Goal: Task Accomplishment & Management: Complete application form

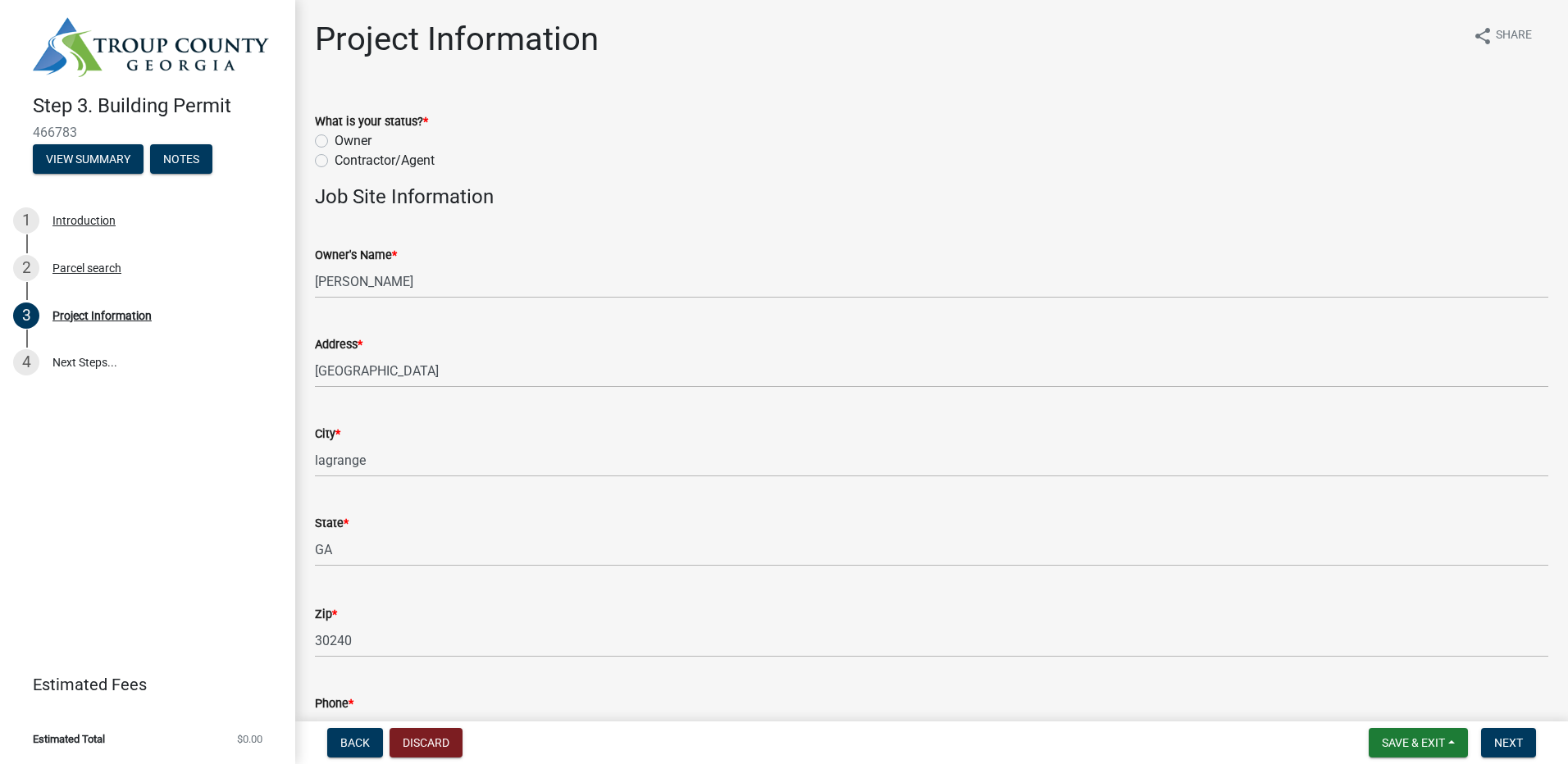
drag, startPoint x: 784, startPoint y: 358, endPoint x: 906, endPoint y: 389, distance: 125.9
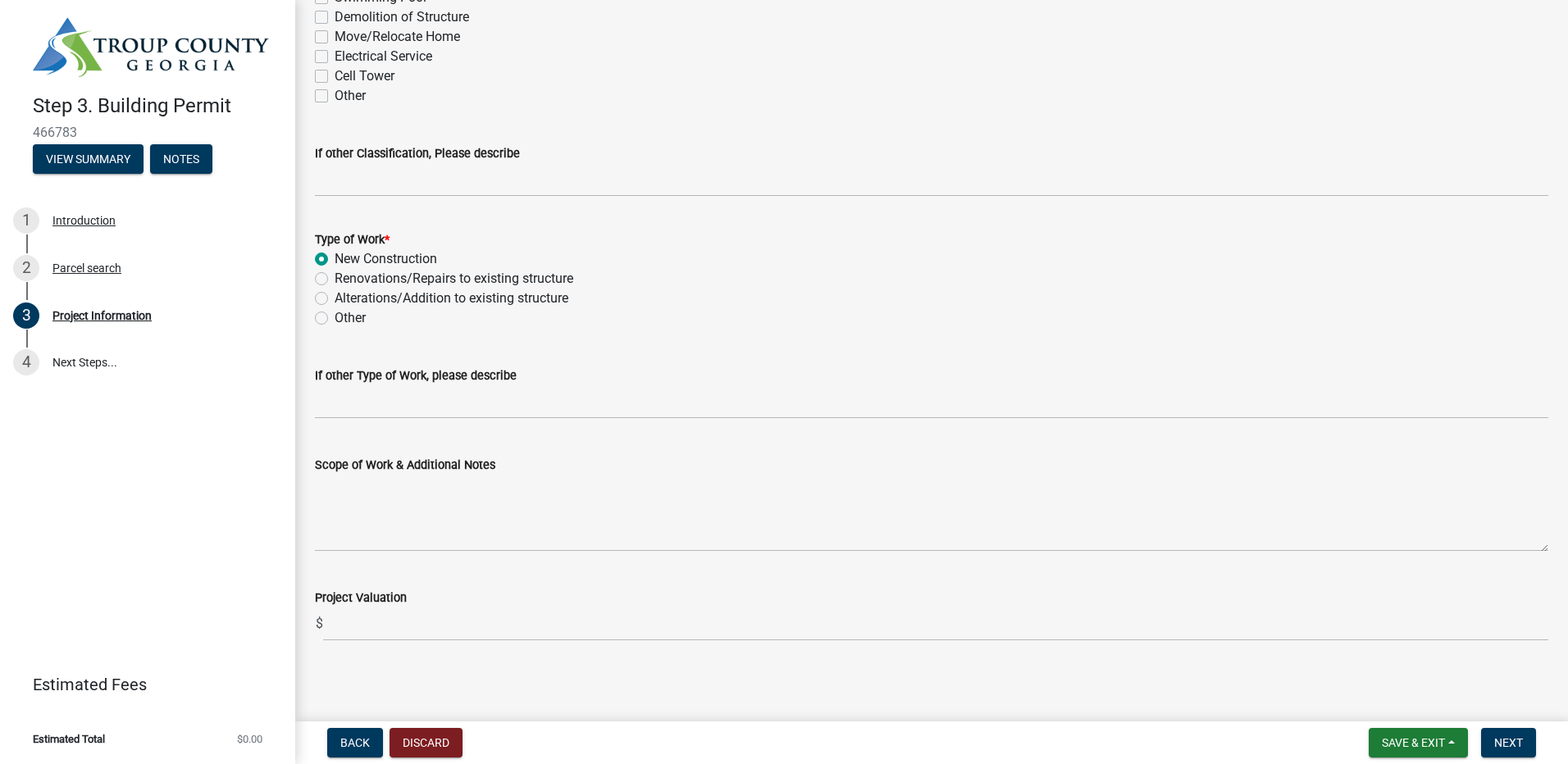
scroll to position [1515, 0]
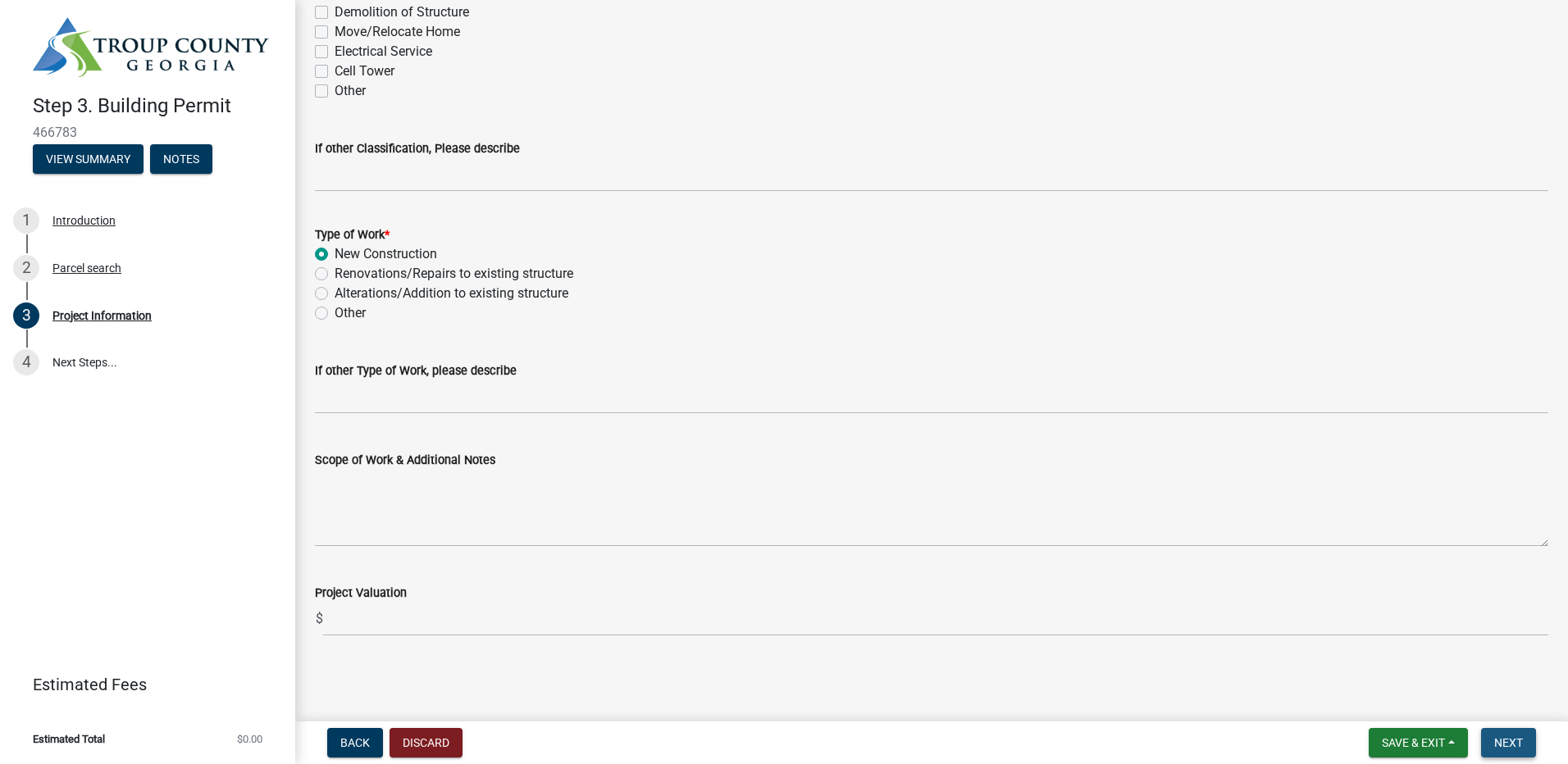
click at [1519, 739] on span "Next" at bounding box center [1508, 743] width 29 height 13
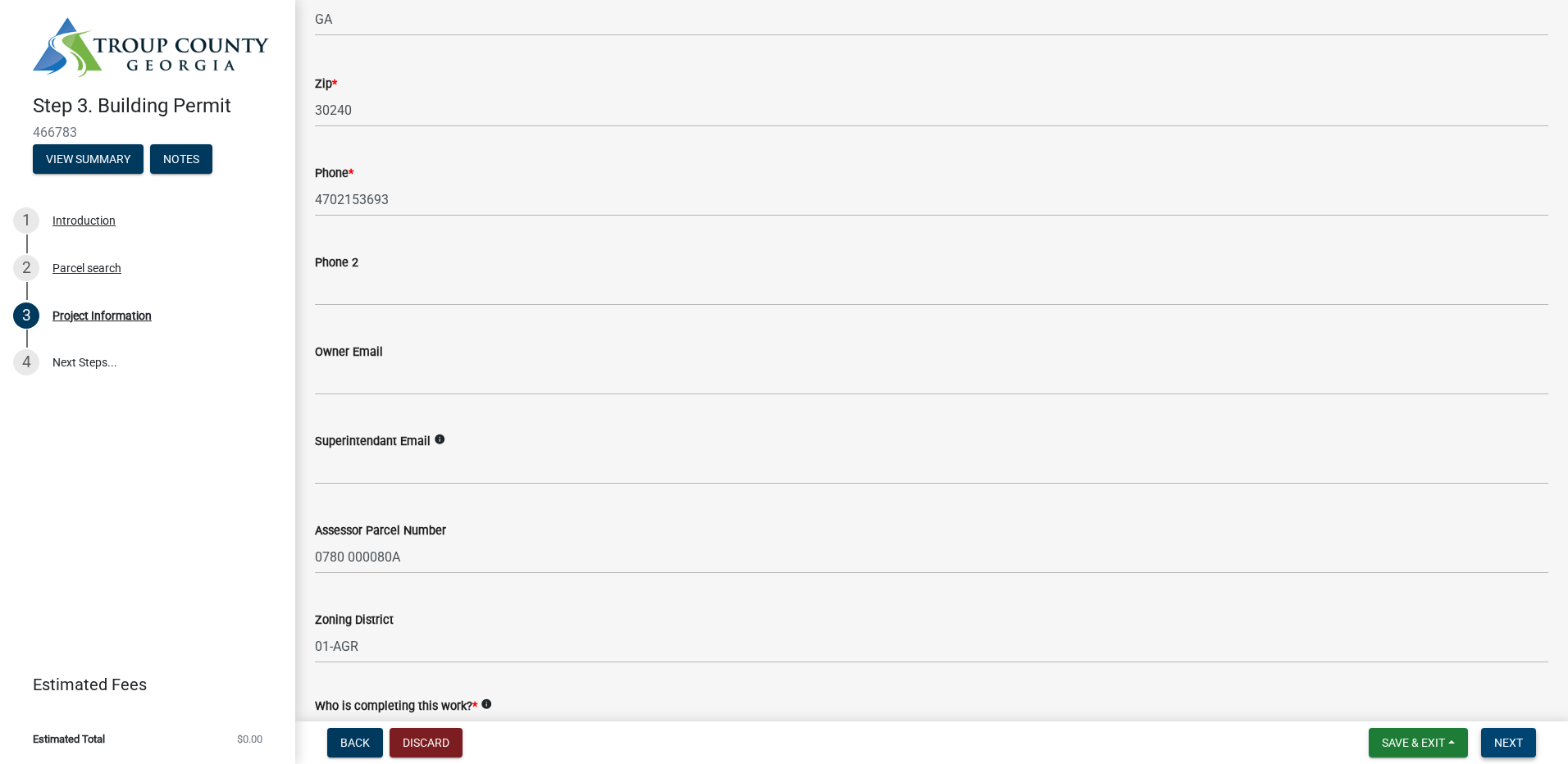
scroll to position [0, 0]
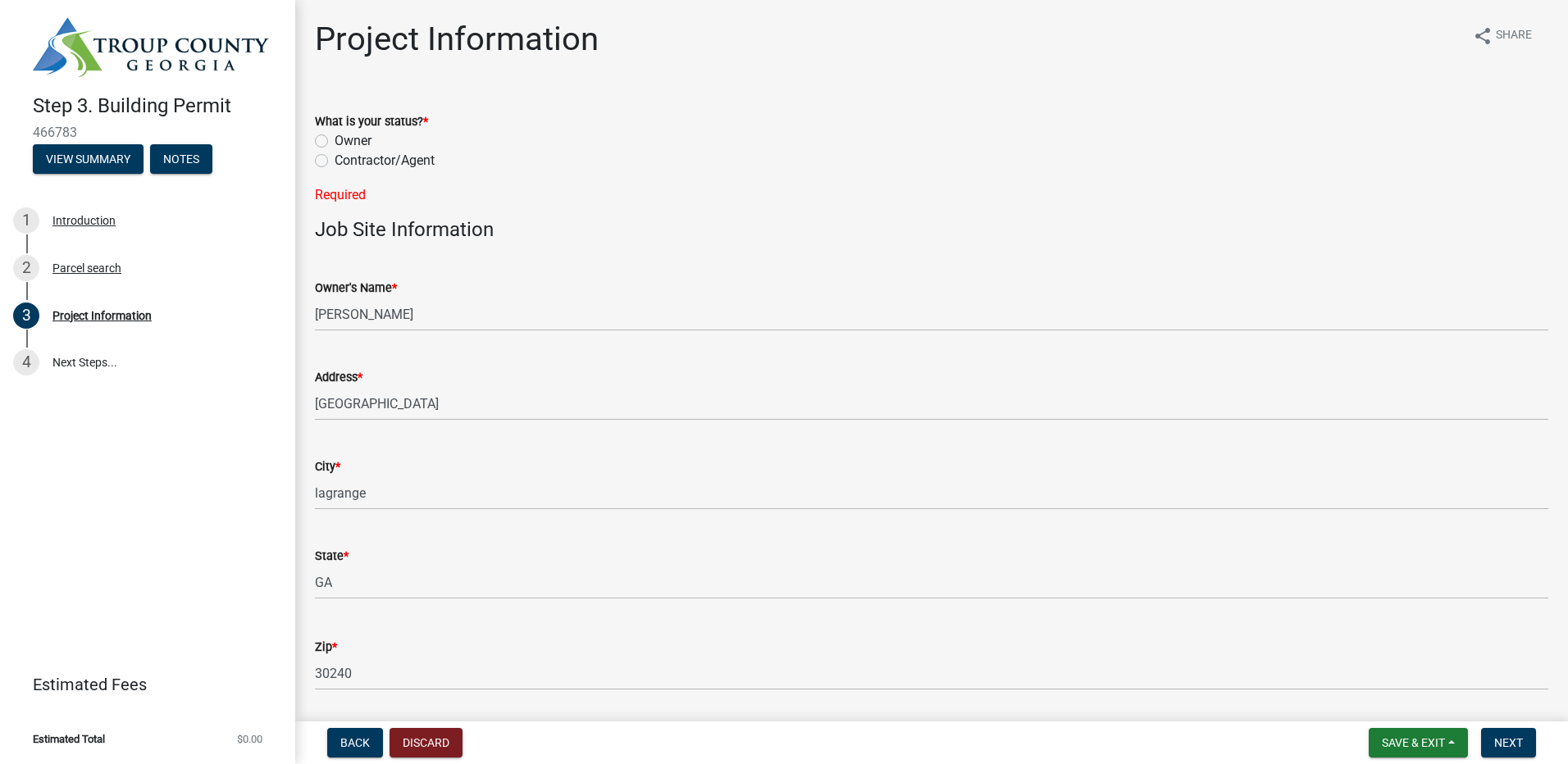
click at [345, 140] on label "Owner" at bounding box center [353, 141] width 37 height 20
click at [345, 140] on input "Owner" at bounding box center [340, 137] width 11 height 11
radio input "true"
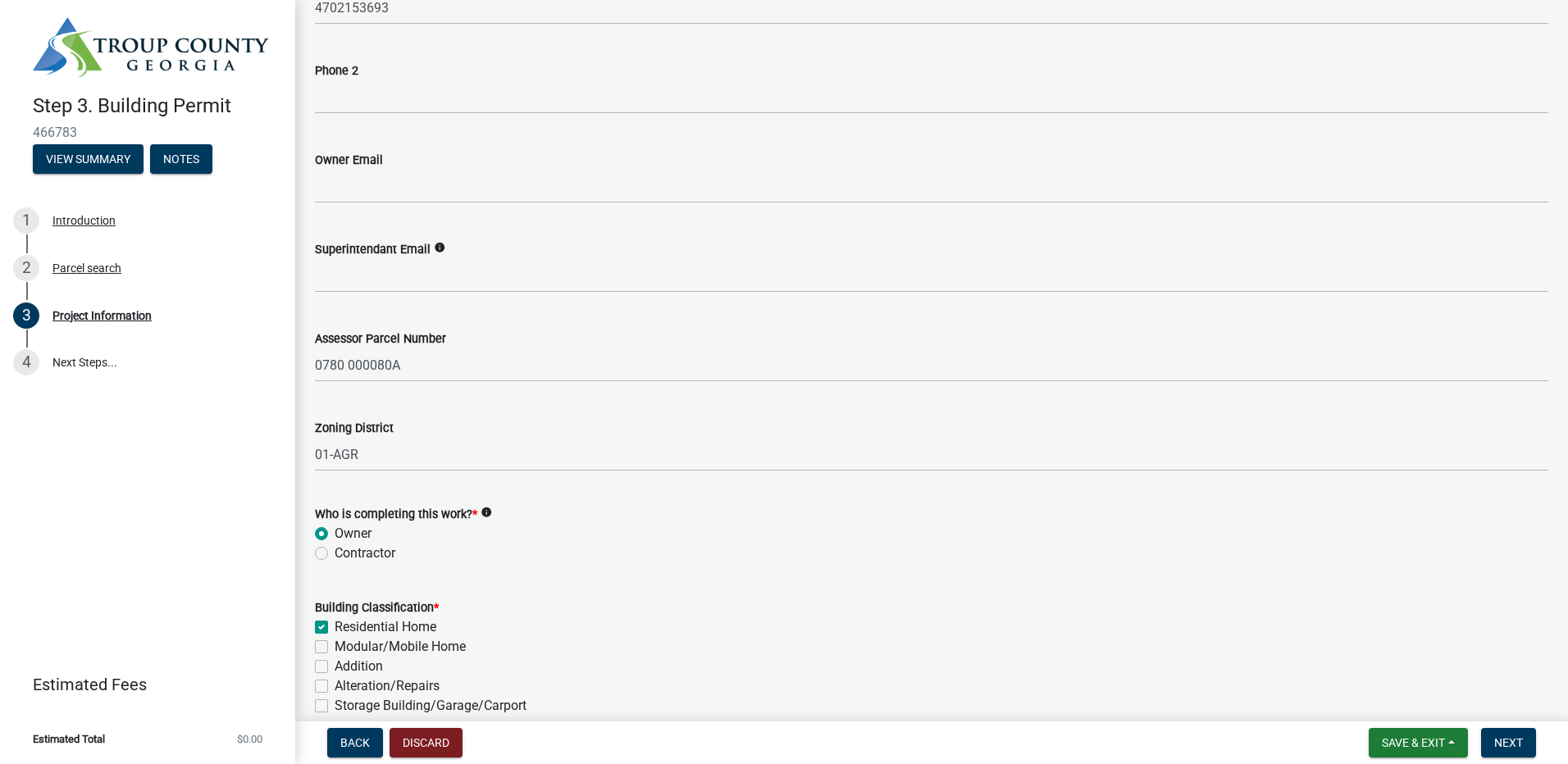
scroll to position [984, 0]
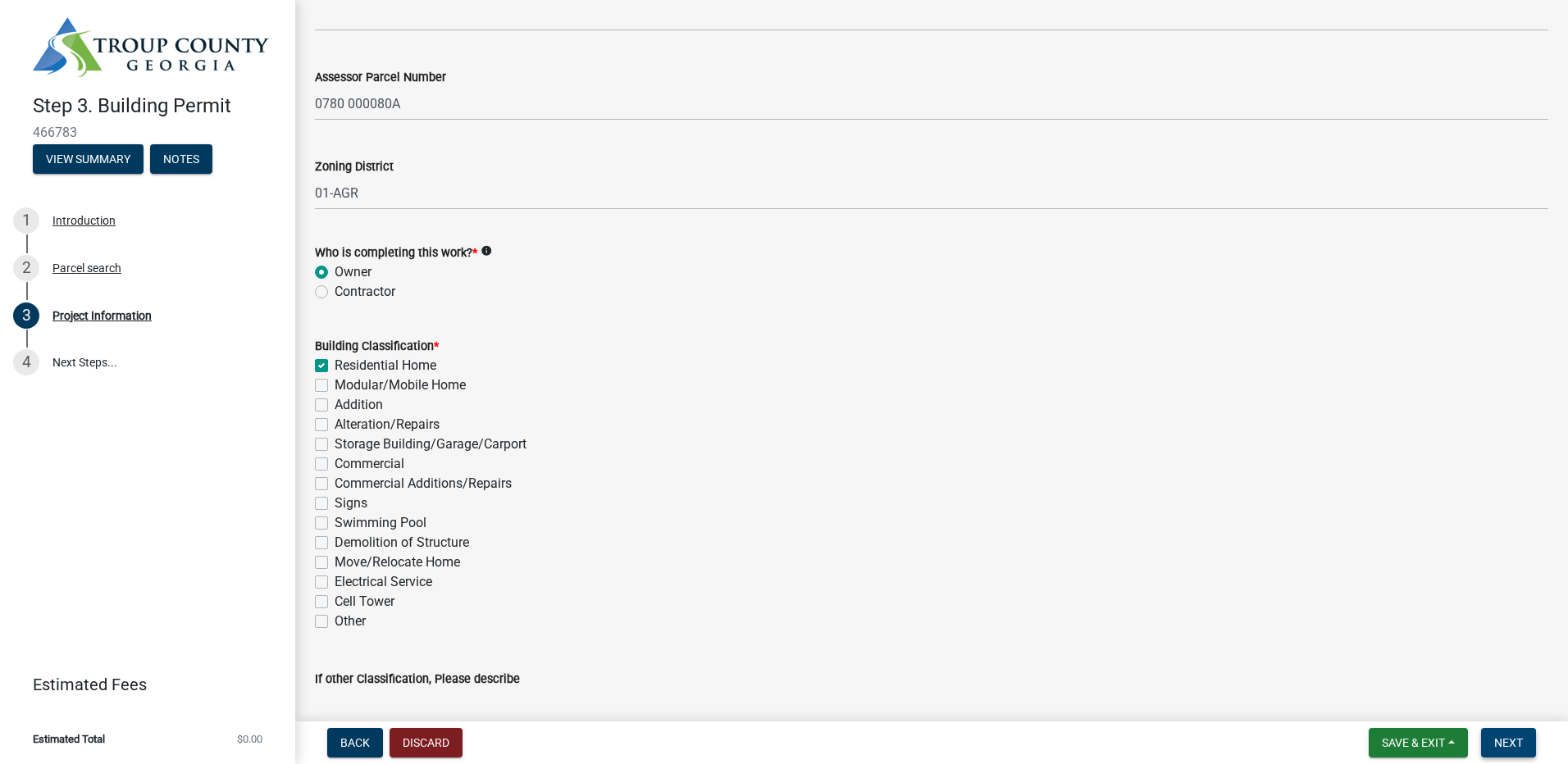
click at [1519, 746] on span "Next" at bounding box center [1508, 743] width 29 height 13
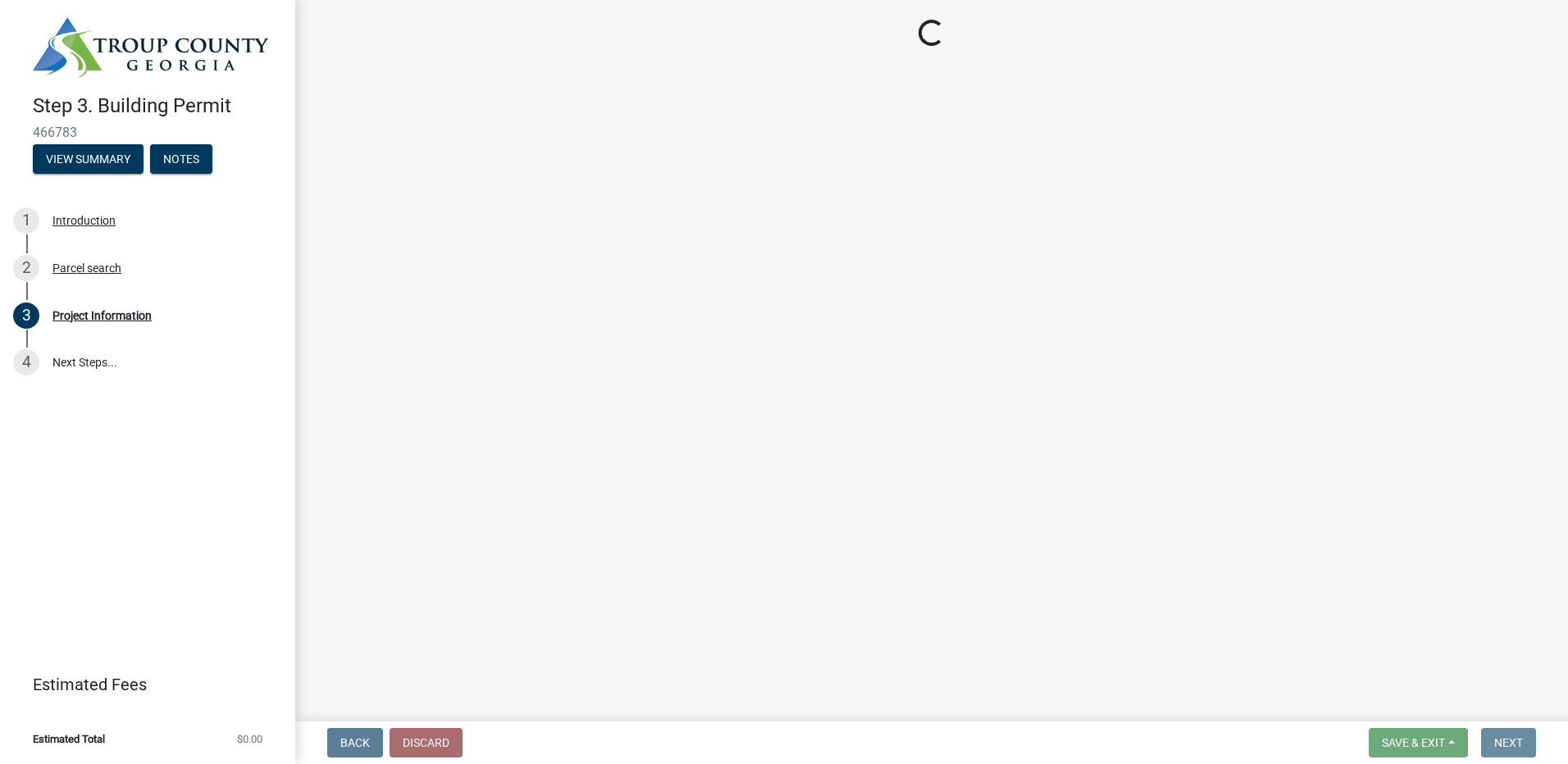
scroll to position [0, 0]
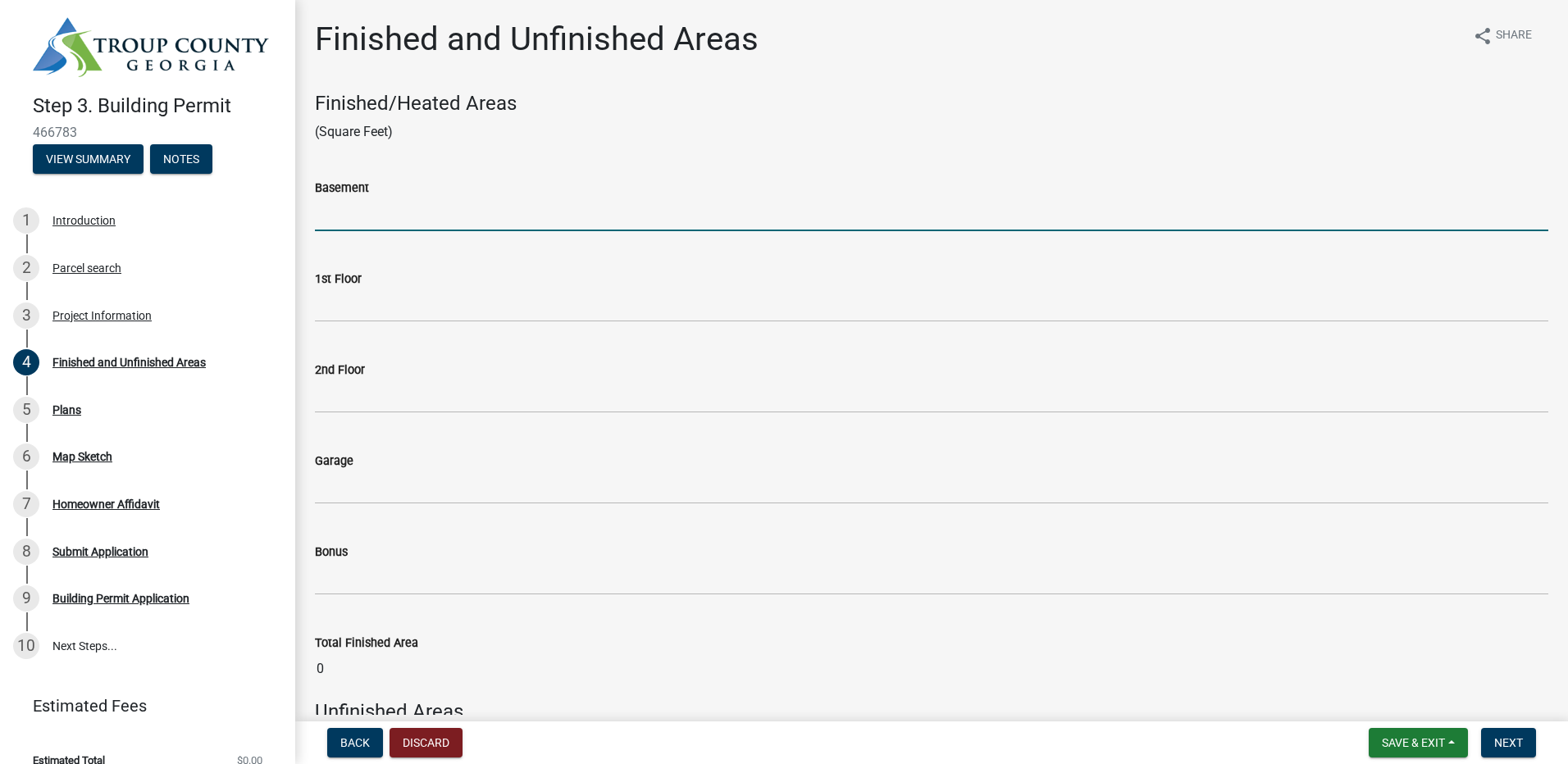
click at [355, 224] on input "text" at bounding box center [932, 214] width 1233 height 34
type input "1300"
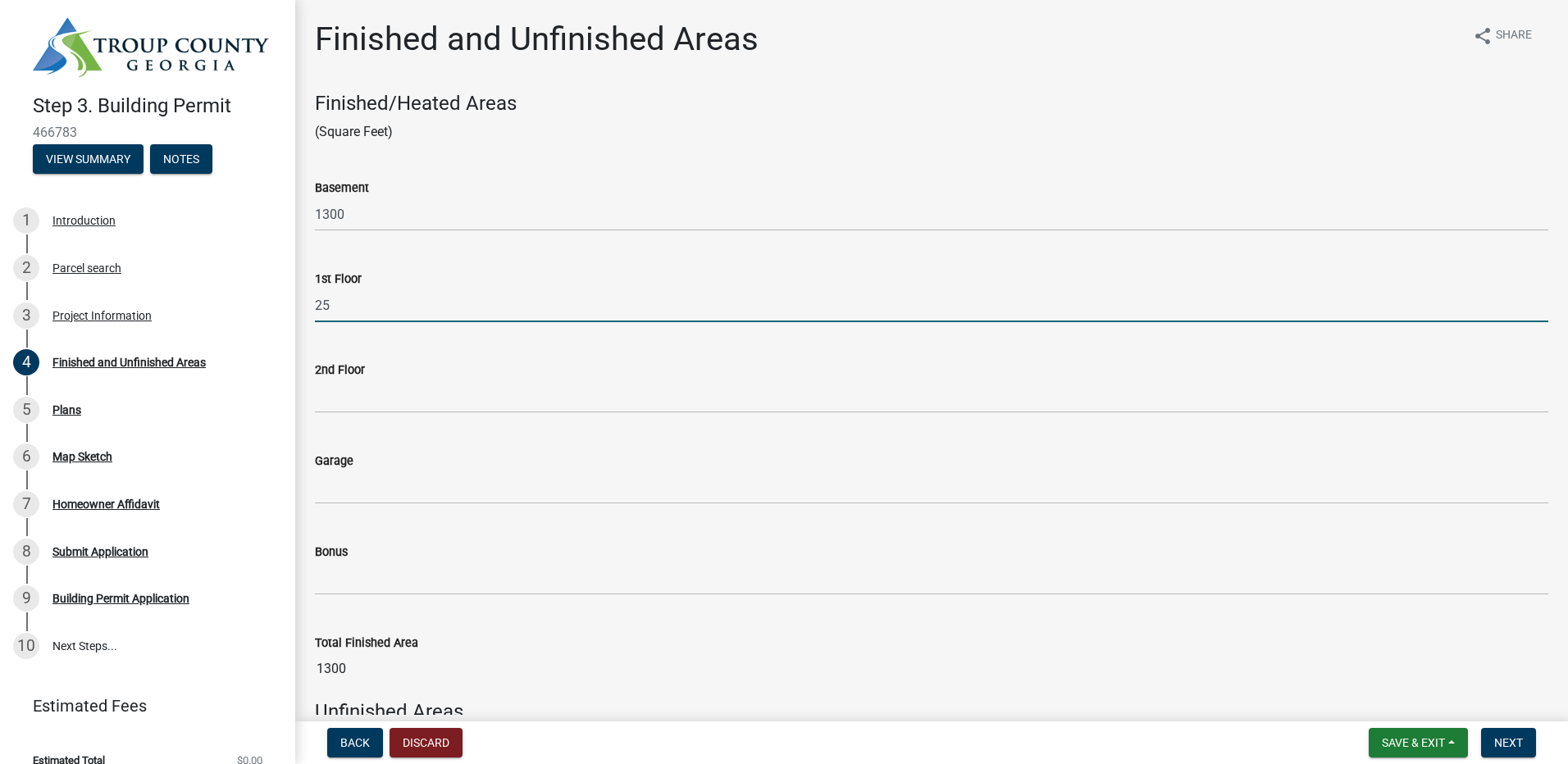
type input "2"
type input "3"
type input "2085"
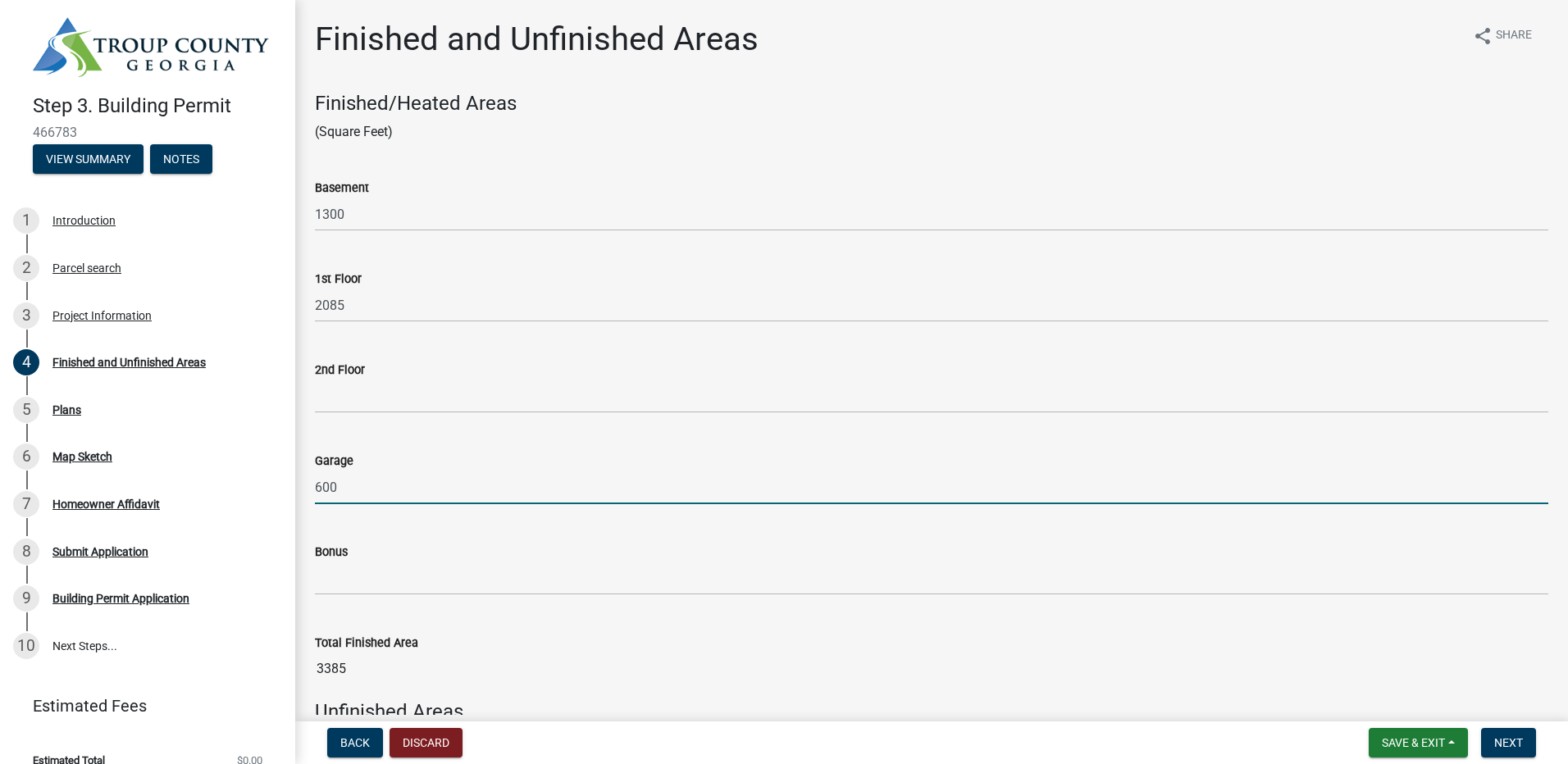
type input "600"
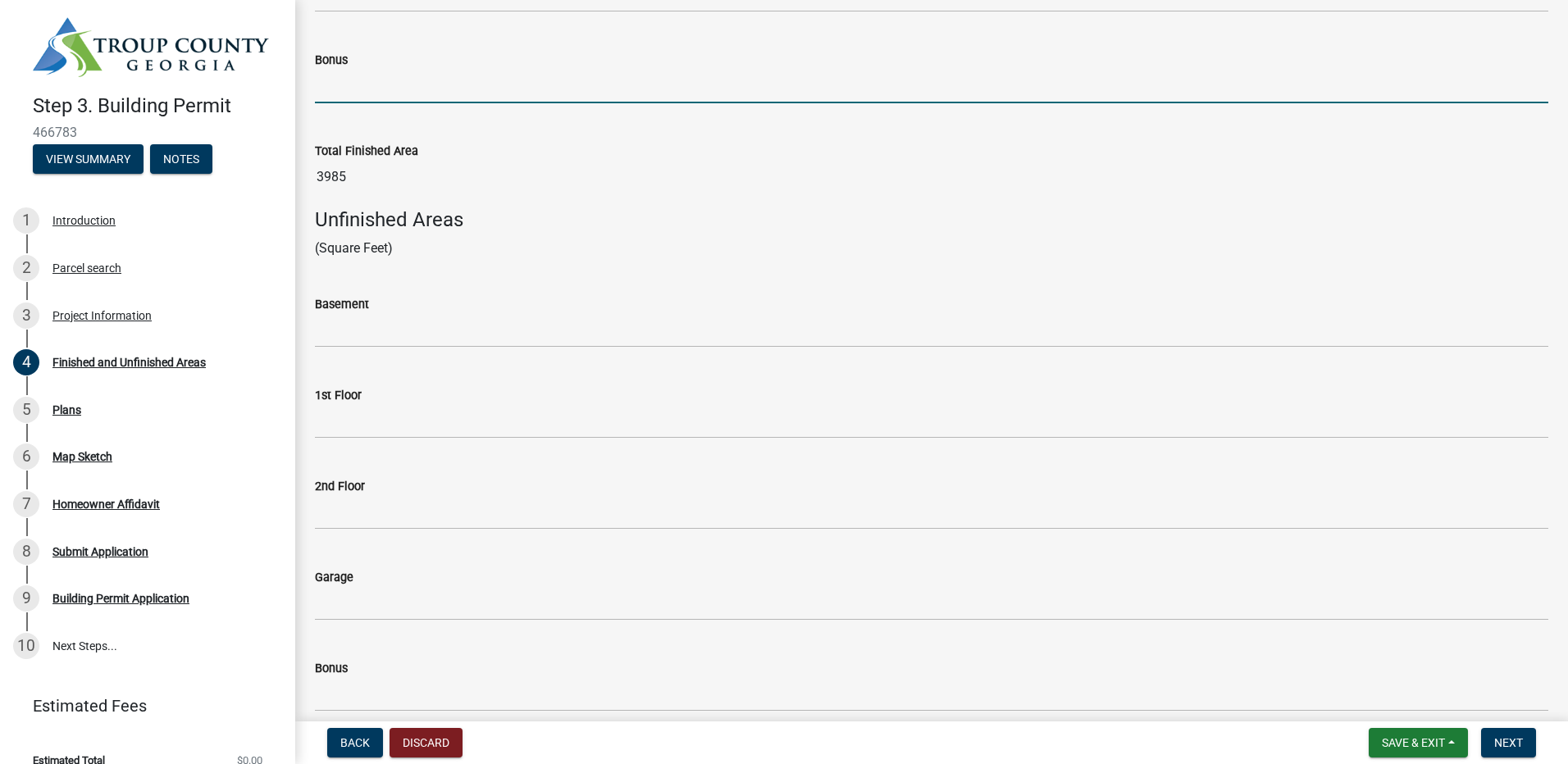
scroll to position [248, 0]
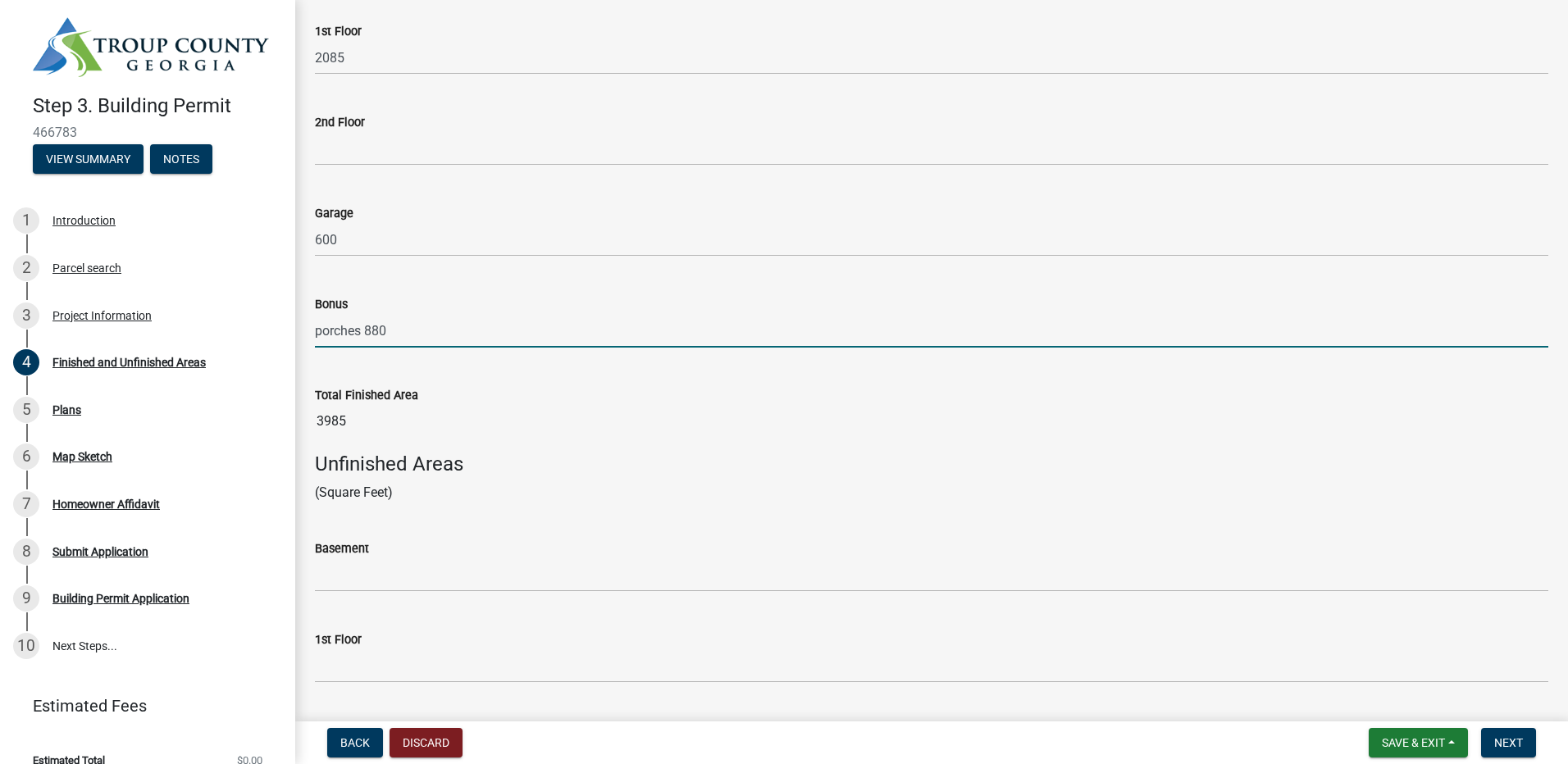
type input "880"
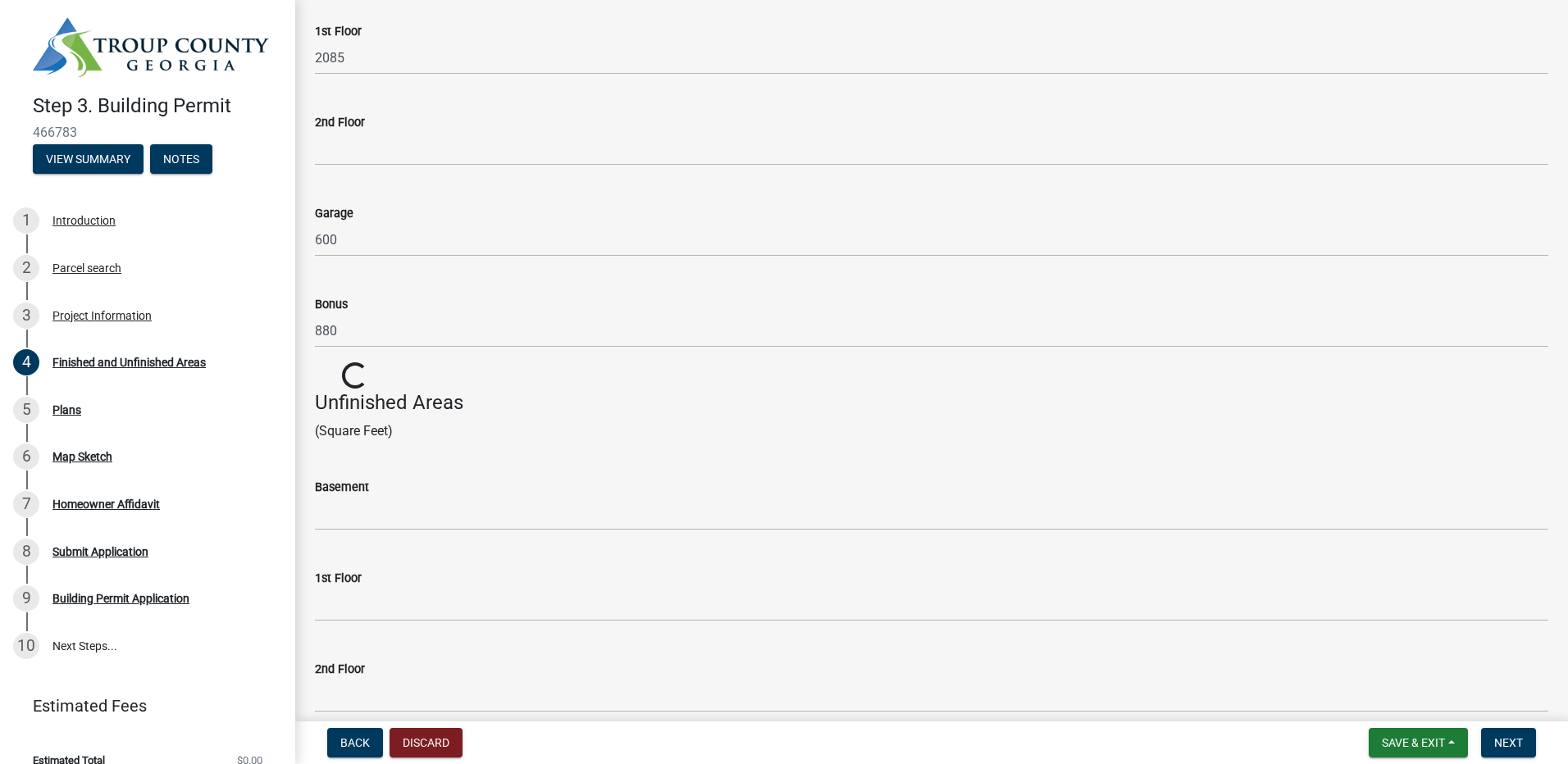
click at [792, 464] on wm-data-entity-input-list "Finished/Heated Areas (Square Feet) Basement 1300 1st Floor 2085 2nd Floor Gara…" at bounding box center [932, 422] width 1233 height 1155
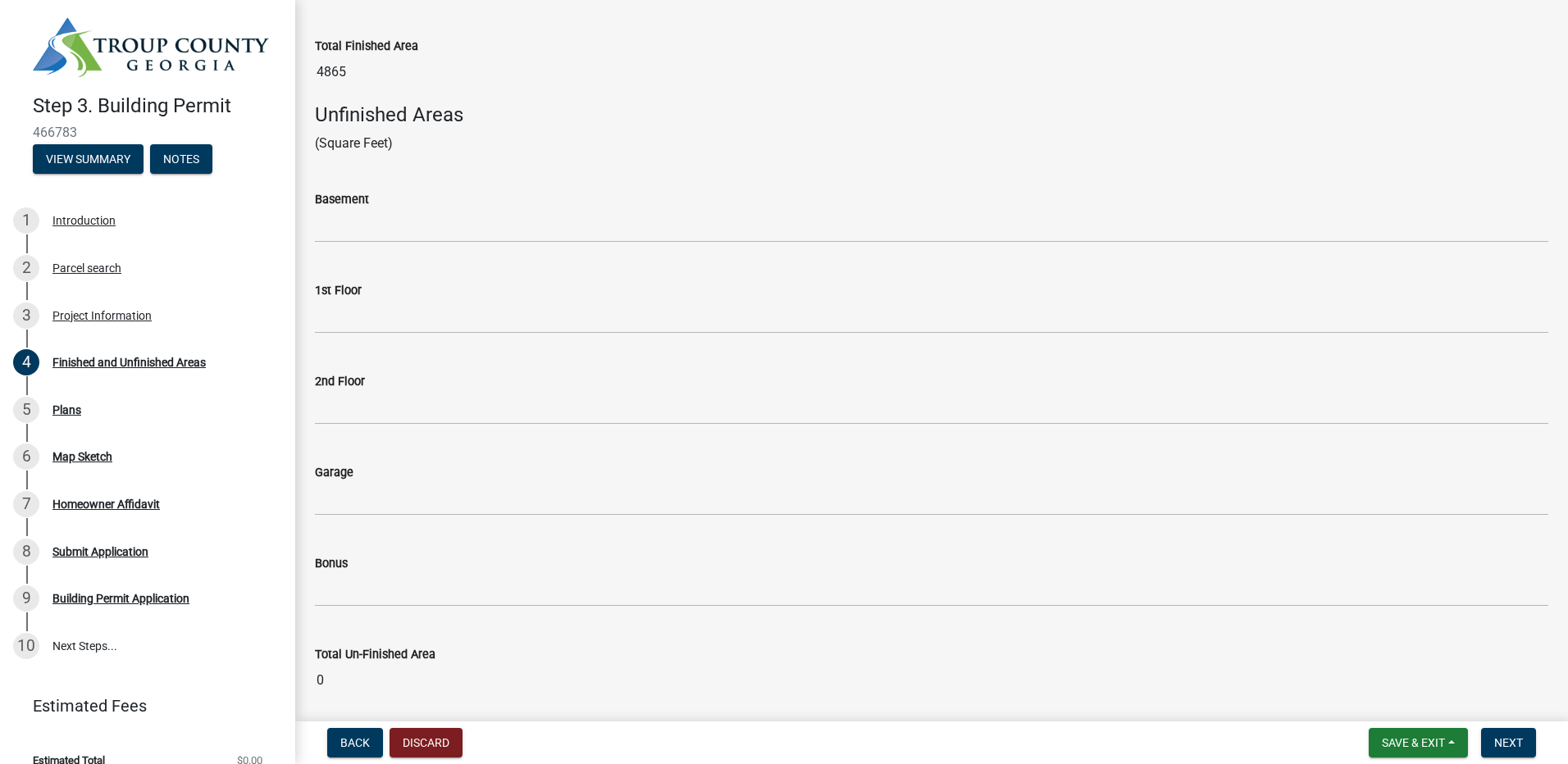
scroll to position [658, 0]
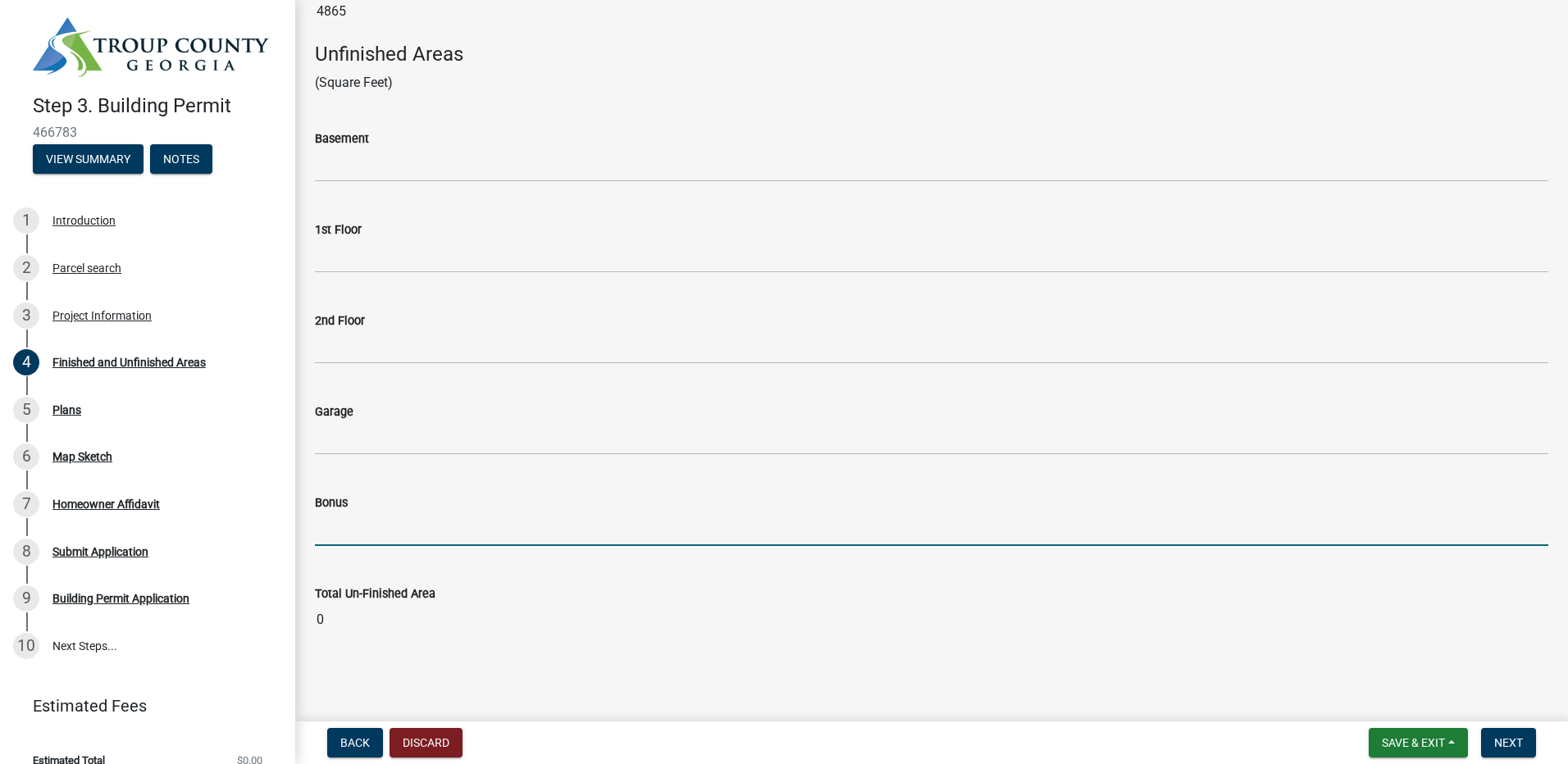
click at [386, 532] on input "text" at bounding box center [932, 529] width 1233 height 34
click at [1514, 741] on span "Next" at bounding box center [1508, 743] width 29 height 13
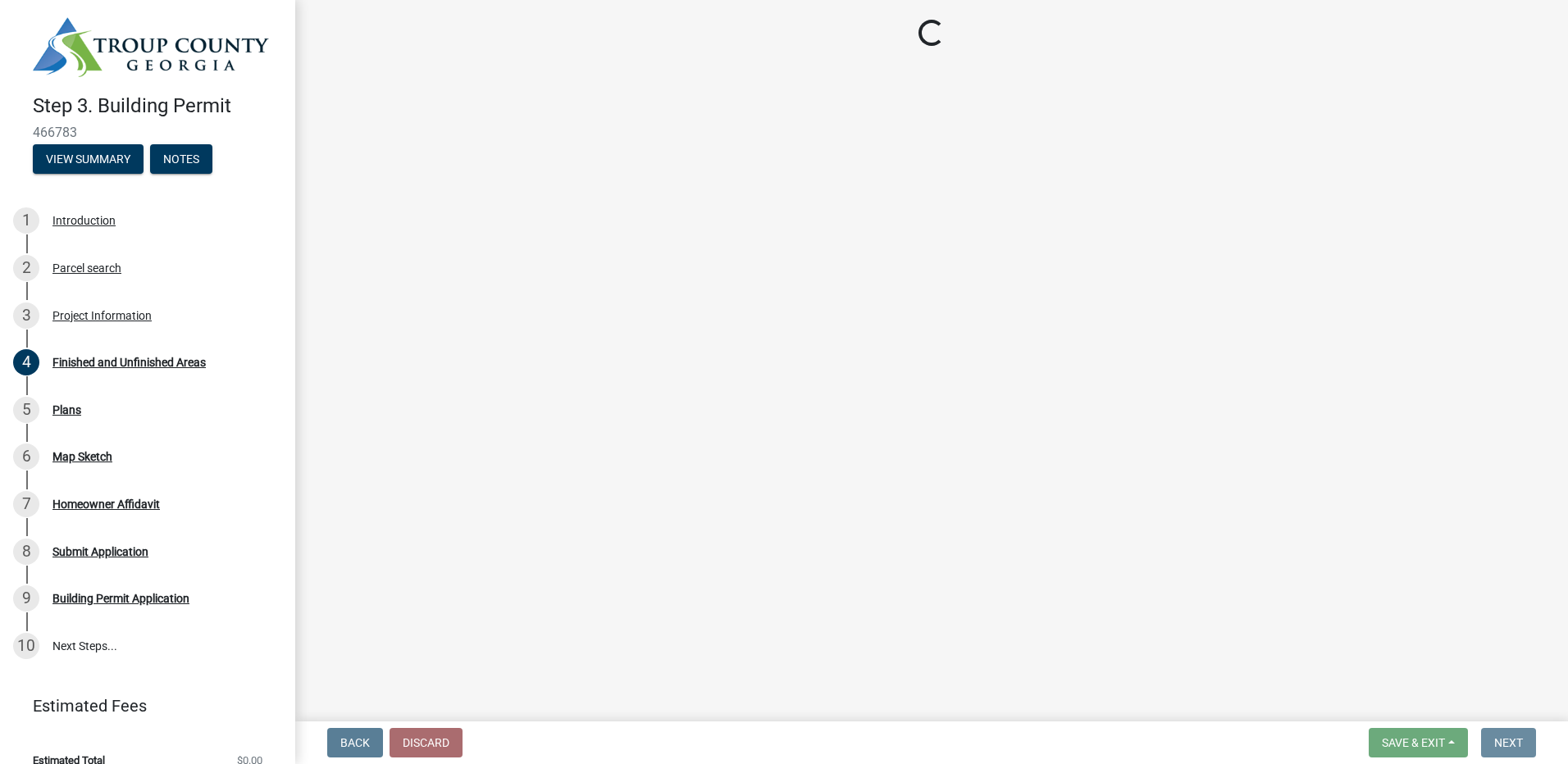
scroll to position [0, 0]
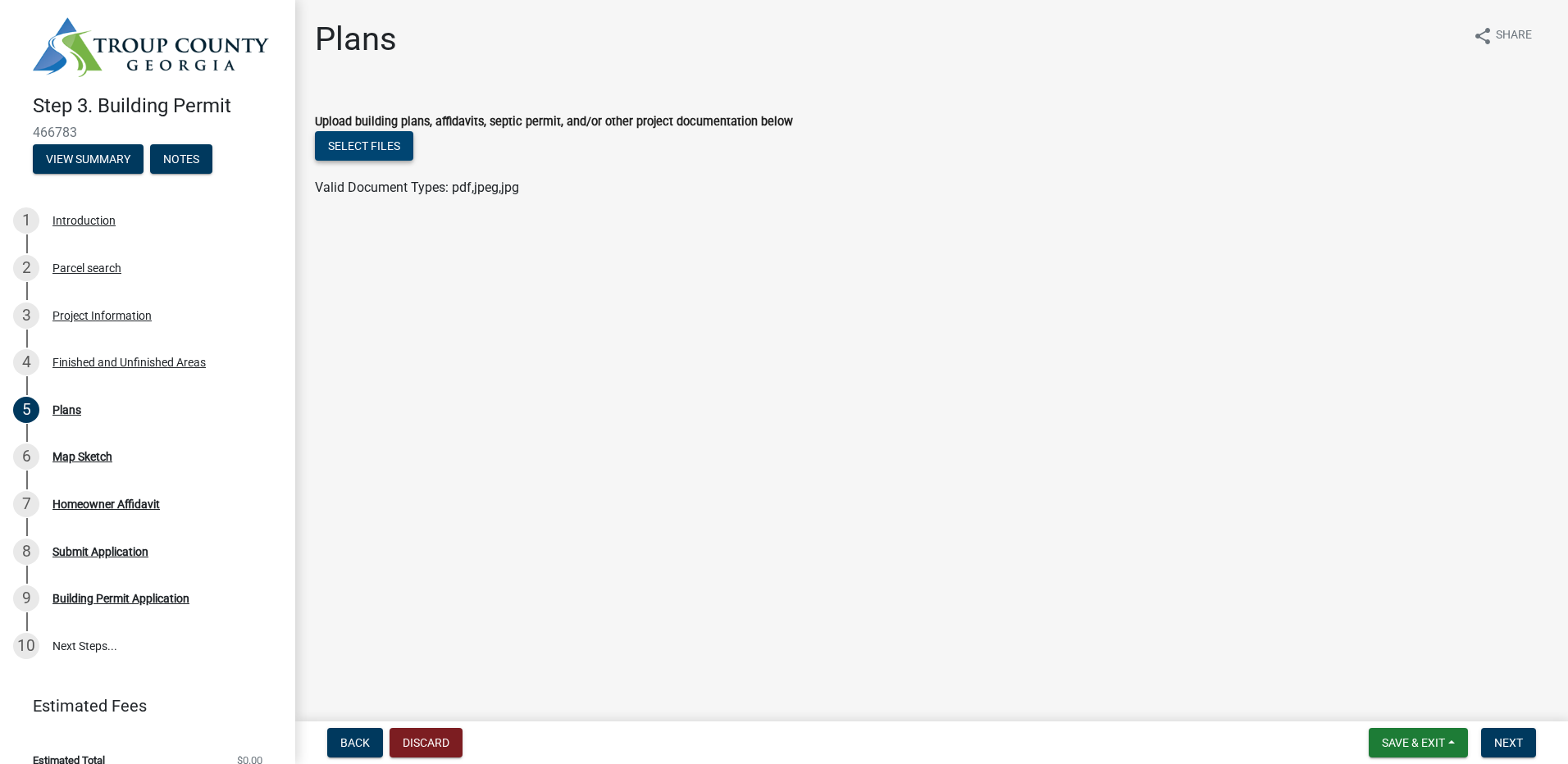
click at [390, 146] on button "Select files" at bounding box center [364, 146] width 99 height 30
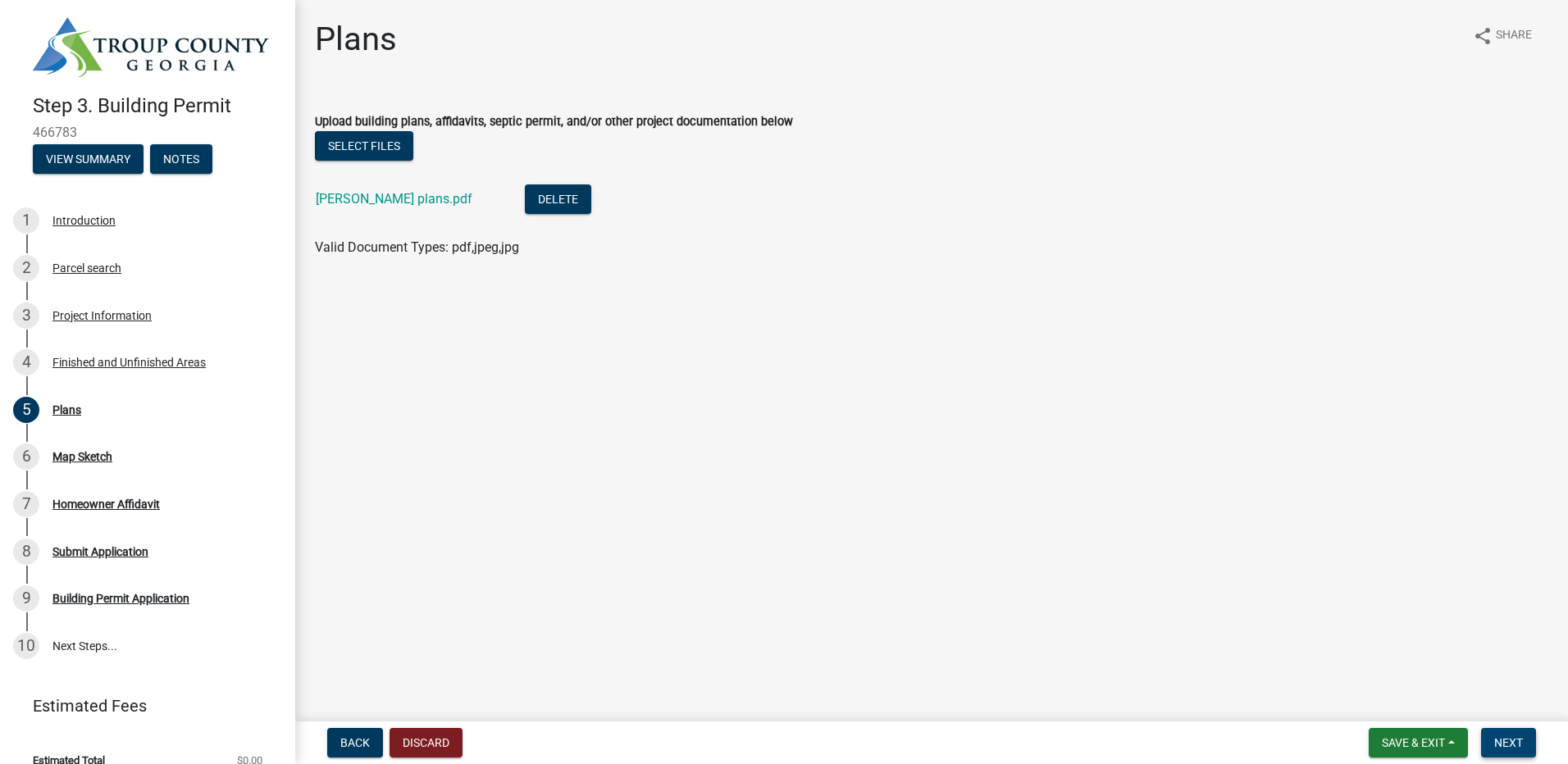
click at [1521, 739] on span "Next" at bounding box center [1508, 743] width 29 height 13
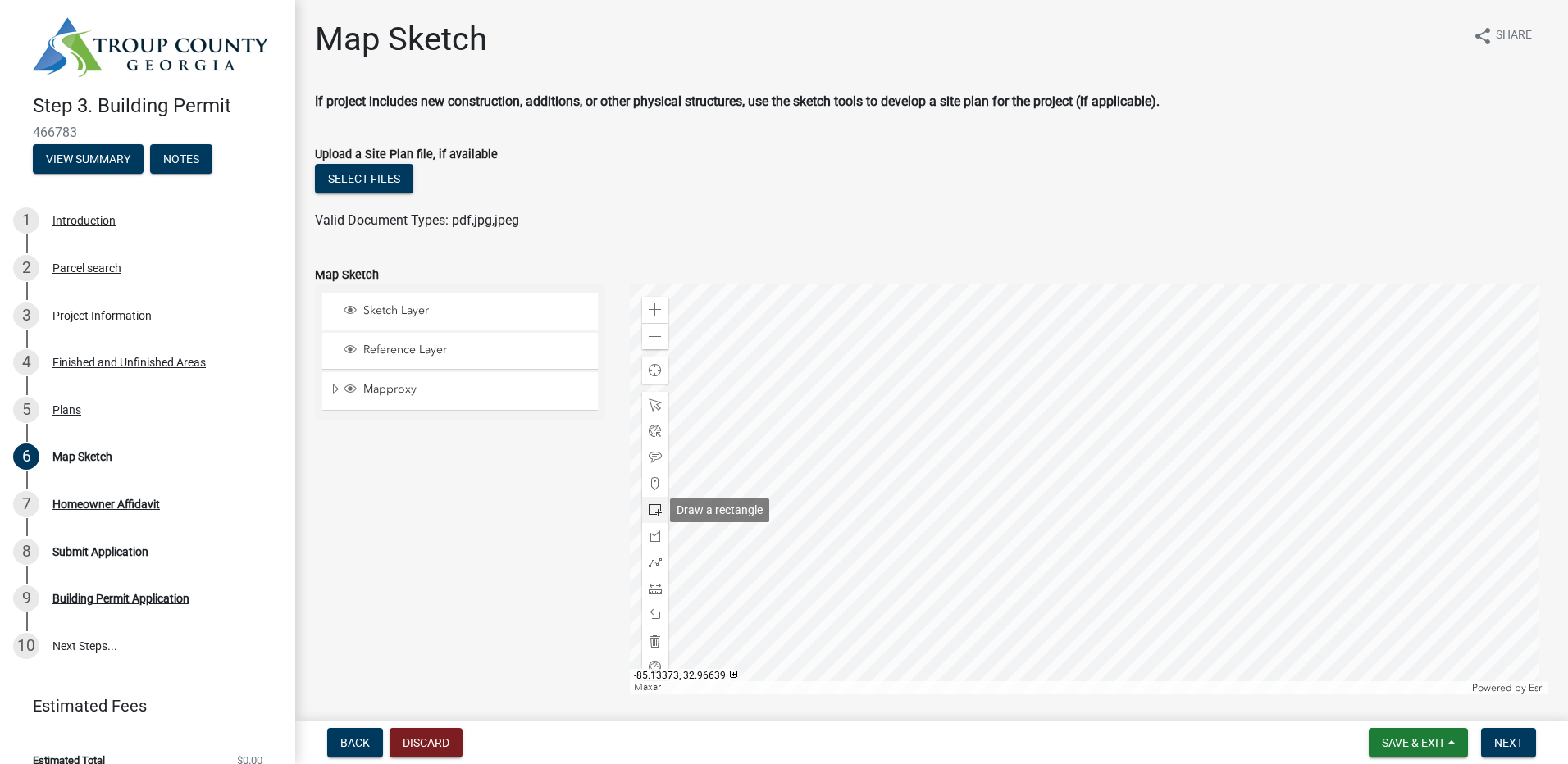
click at [651, 515] on span at bounding box center [655, 510] width 13 height 13
click at [1131, 570] on div at bounding box center [1089, 489] width 919 height 410
click at [1519, 739] on span "Next" at bounding box center [1508, 743] width 29 height 13
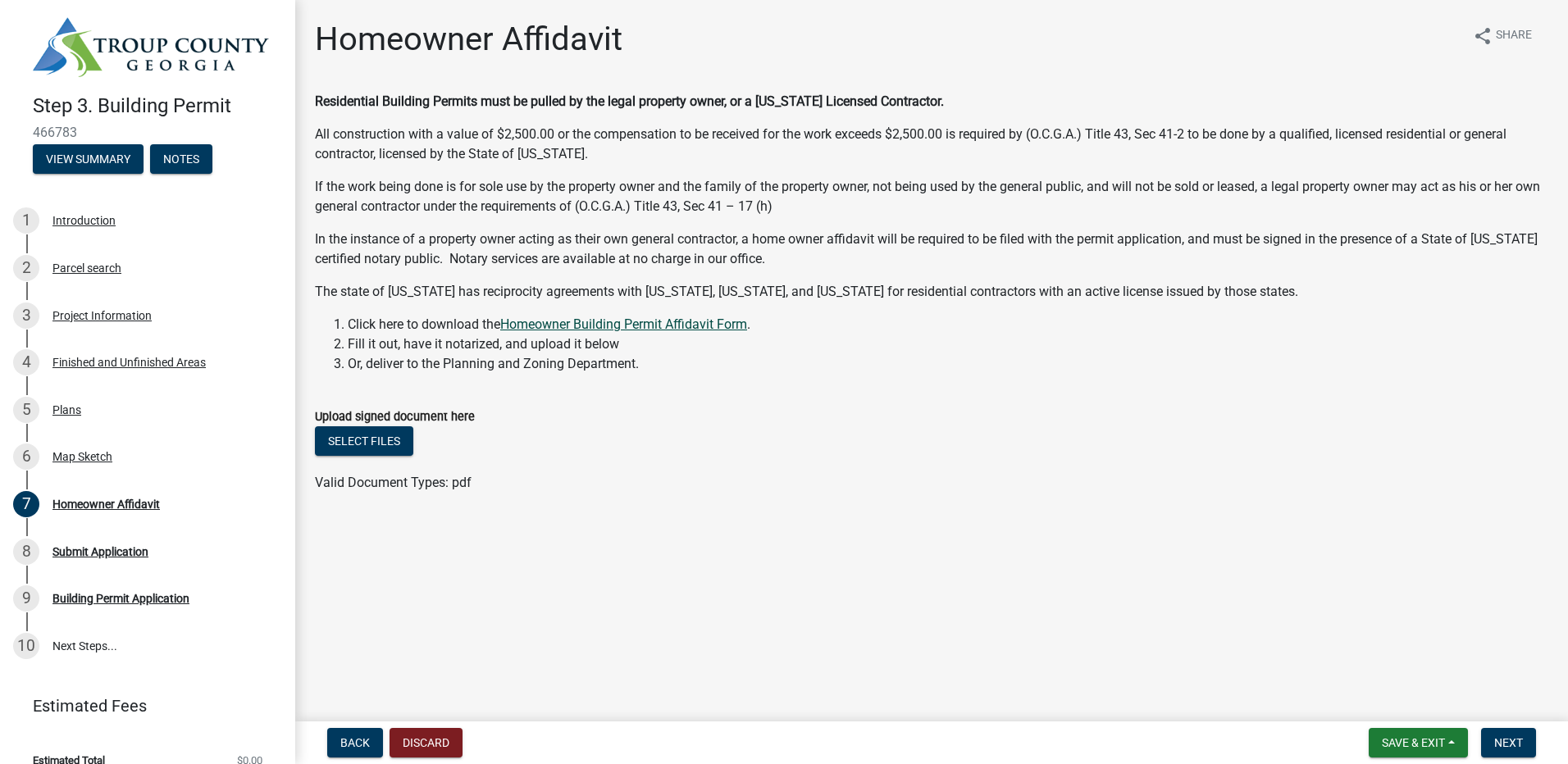
click at [604, 321] on link "Homeowner Building Permit Affidavit Form" at bounding box center [623, 324] width 247 height 16
click at [1508, 762] on nav "Back Discard Save & Exit Save Save & Exit Next" at bounding box center [932, 743] width 1273 height 43
click at [1507, 746] on span "Next" at bounding box center [1508, 743] width 29 height 13
